Goal: Obtain resource: Obtain resource

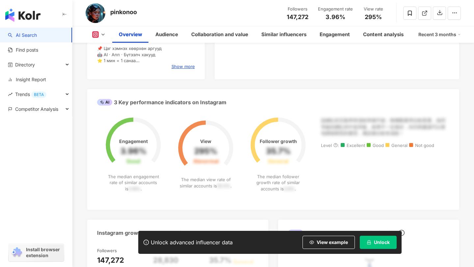
scroll to position [225, 0]
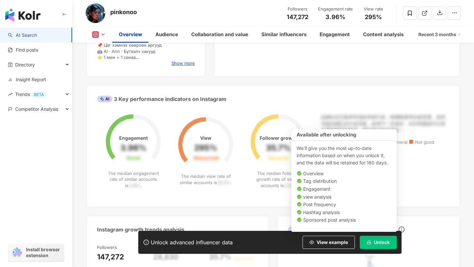
click at [376, 241] on span "Unlock" at bounding box center [382, 242] width 16 height 5
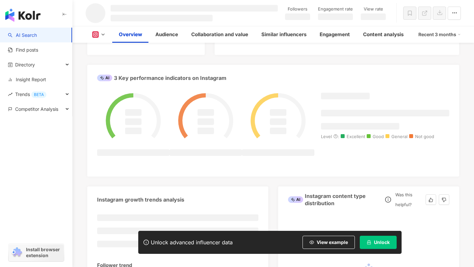
scroll to position [249, 0]
